Goal: Browse casually: Explore the website without a specific task or goal

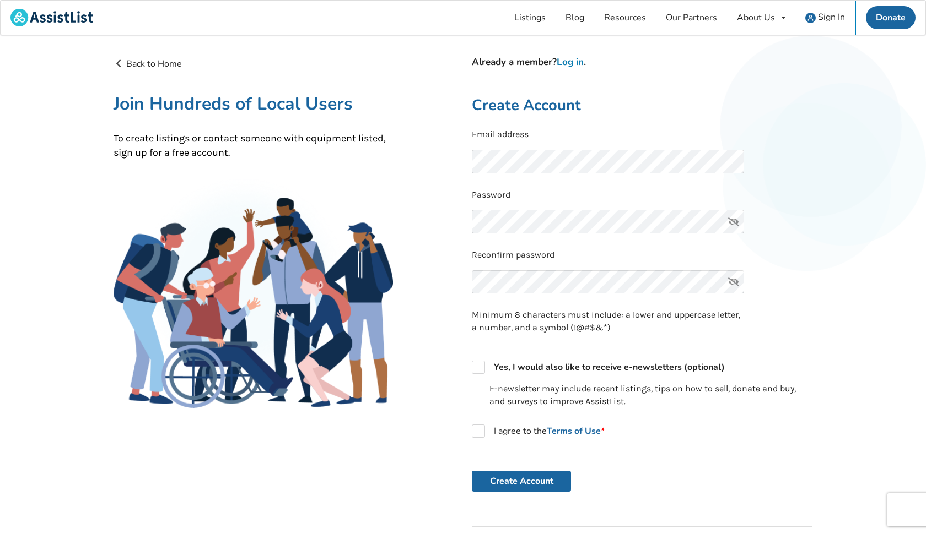
click at [572, 59] on link "Log in" at bounding box center [569, 62] width 27 height 13
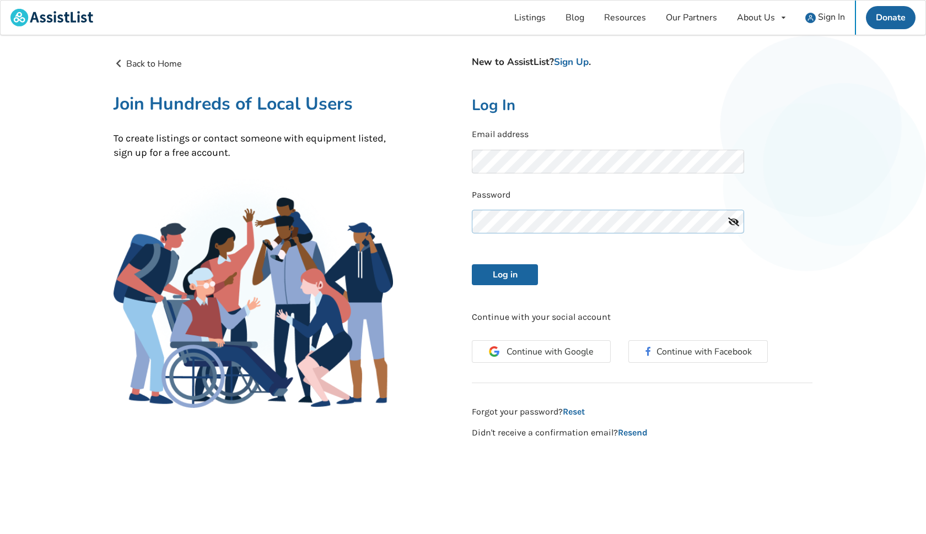
click at [505, 273] on button "Log in" at bounding box center [505, 274] width 66 height 21
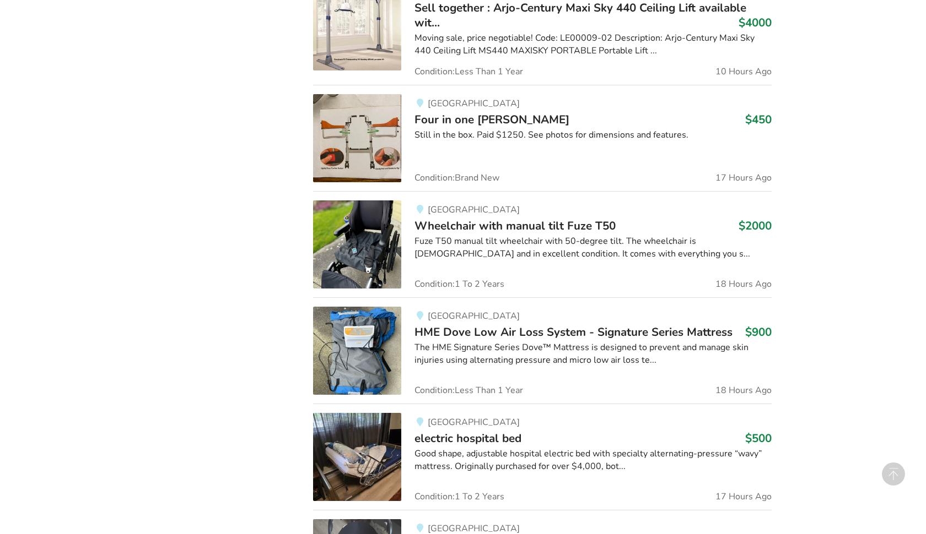
scroll to position [746, 0]
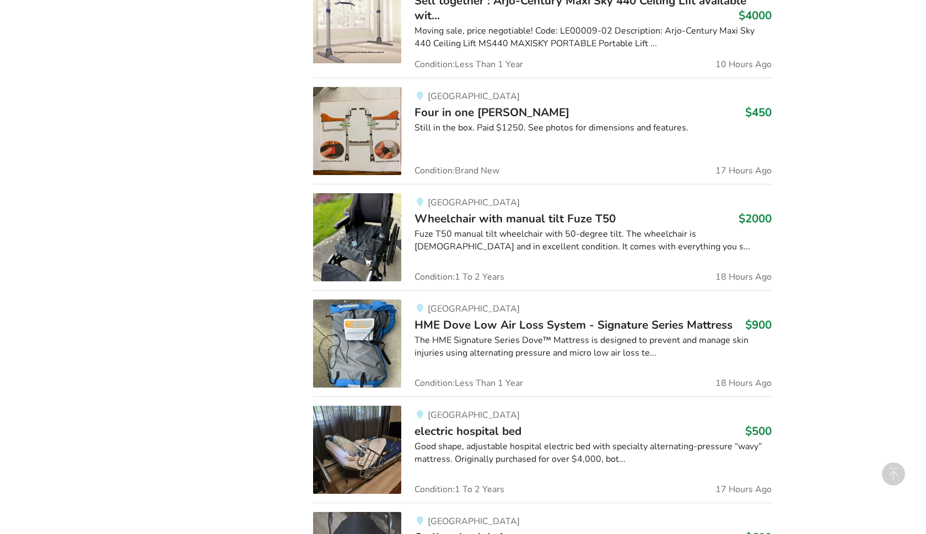
click at [538, 216] on span "Wheelchair with manual tilt Fuze T50" at bounding box center [514, 218] width 201 height 15
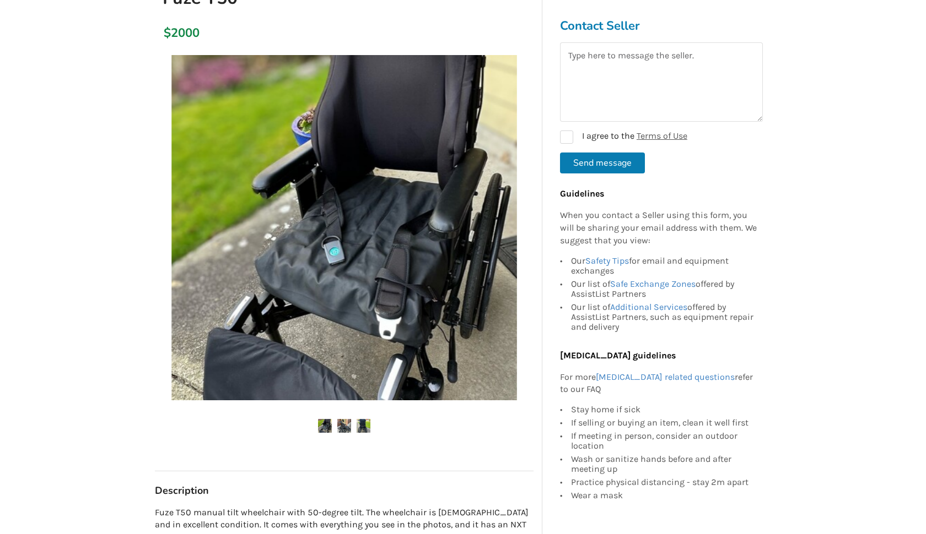
scroll to position [131, 0]
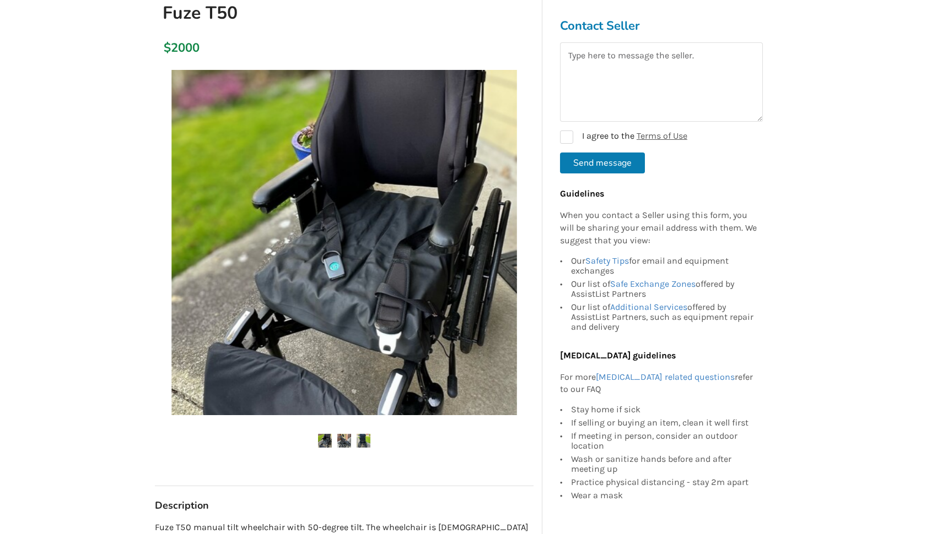
click at [348, 435] on img at bounding box center [344, 441] width 14 height 14
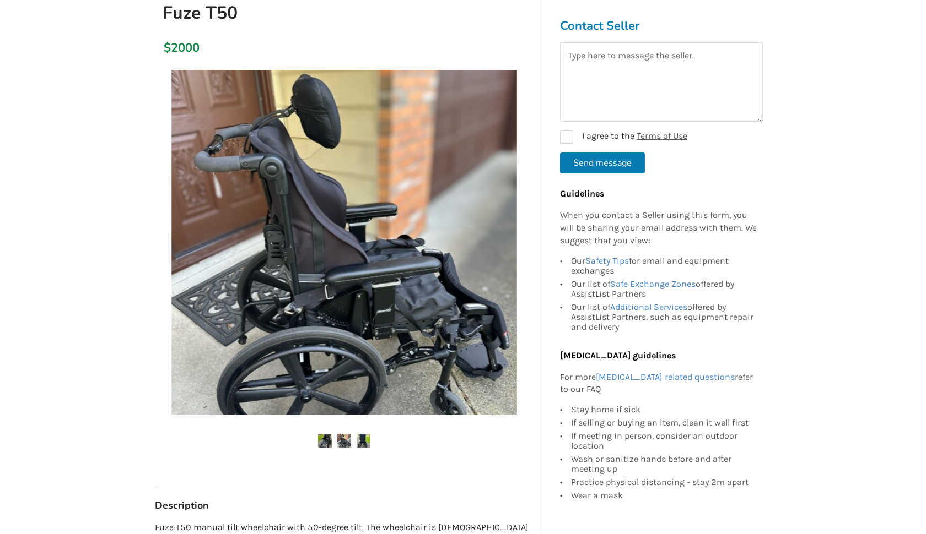
click at [373, 439] on ul at bounding box center [344, 441] width 378 height 15
click at [369, 442] on img at bounding box center [363, 441] width 14 height 14
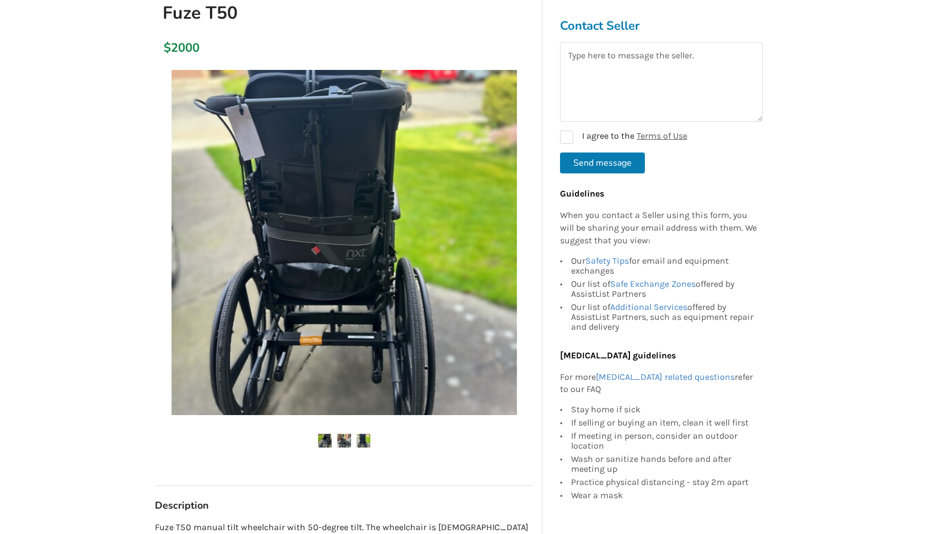
click at [345, 439] on img at bounding box center [344, 441] width 14 height 14
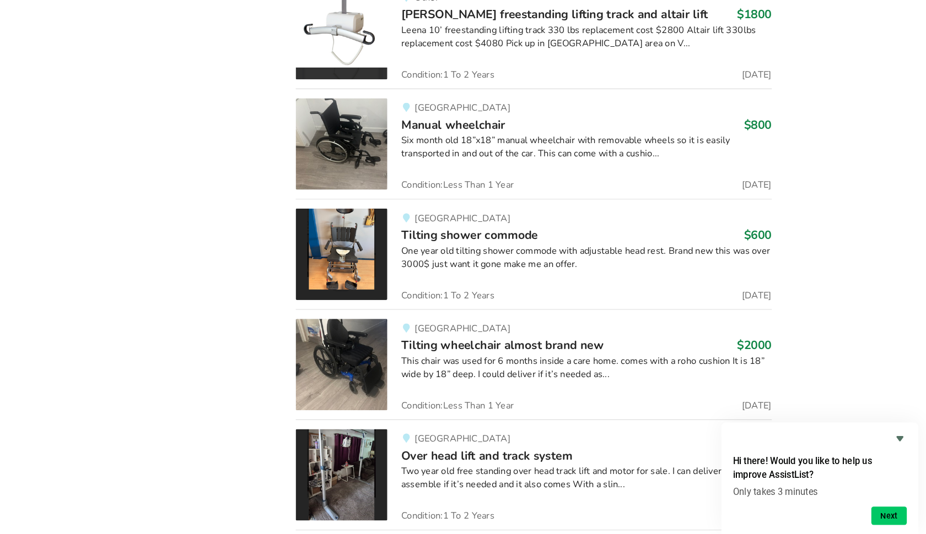
scroll to position [1997, 0]
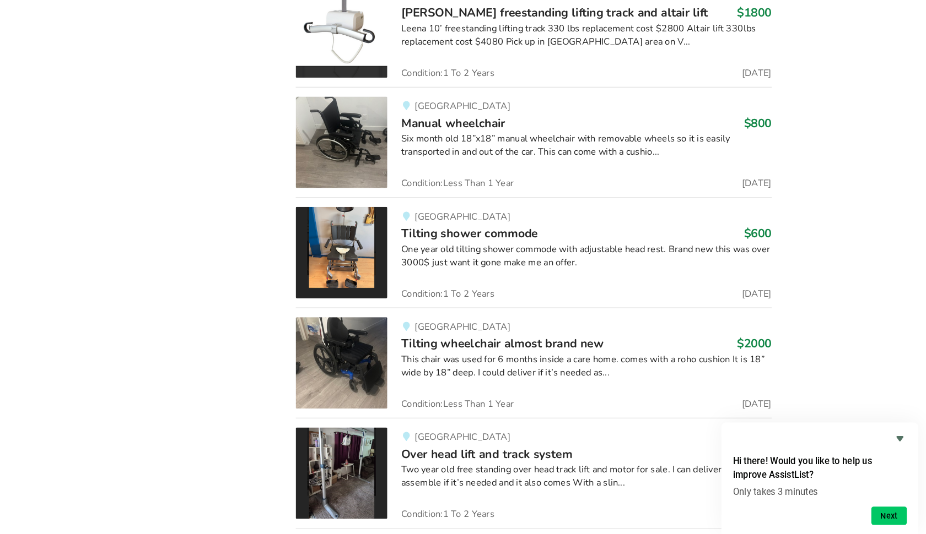
click at [512, 423] on link "Maple Ridge Over head lift and track system $1800 Two year old free standing ov…" at bounding box center [542, 476] width 458 height 106
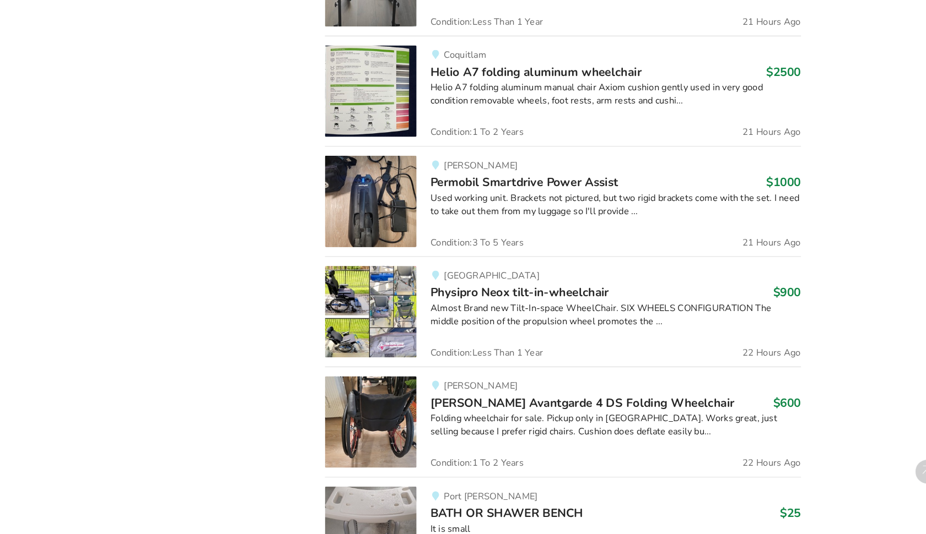
scroll to position [1409, 0]
click at [567, 293] on span "Physipro Neox tilt-in-wheelchair" at bounding box center [500, 300] width 172 height 15
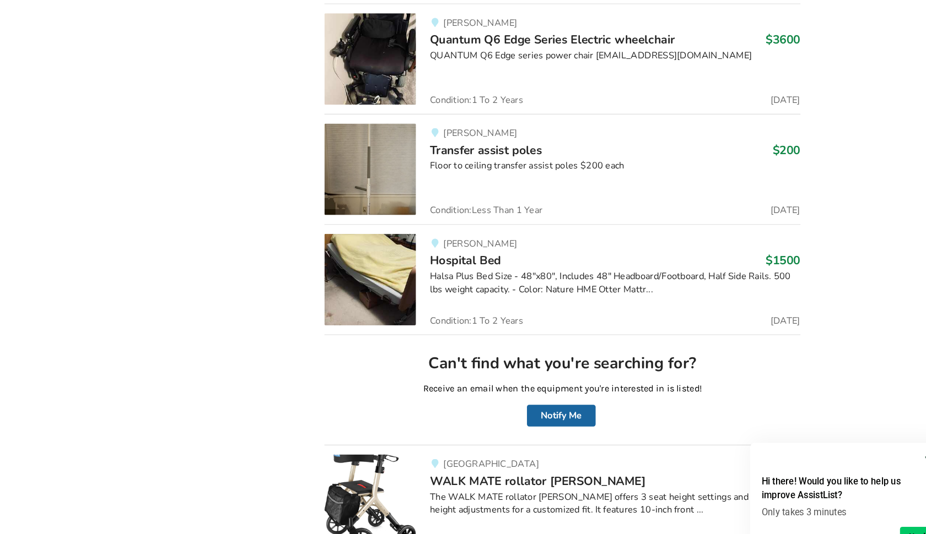
scroll to position [2234, 0]
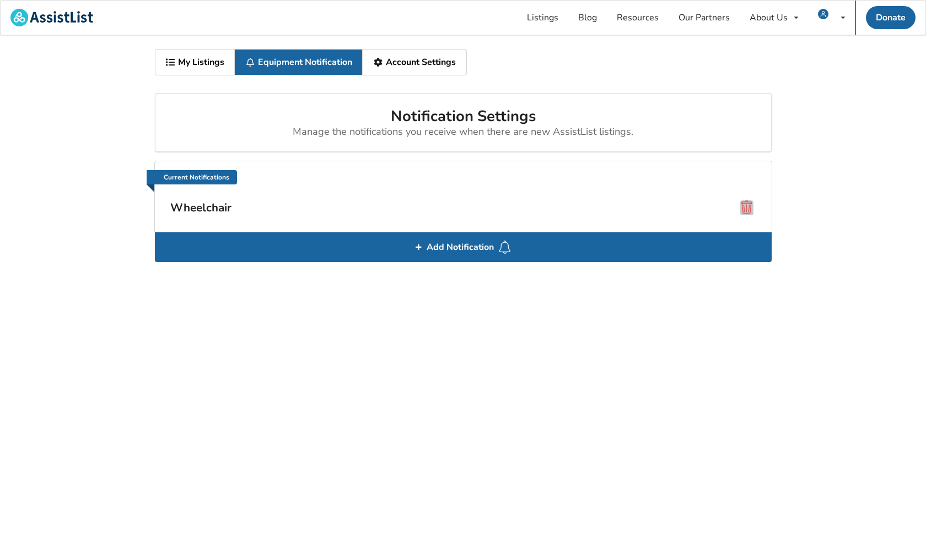
click at [747, 210] on span at bounding box center [746, 207] width 13 height 13
